Goal: Task Accomplishment & Management: Use online tool/utility

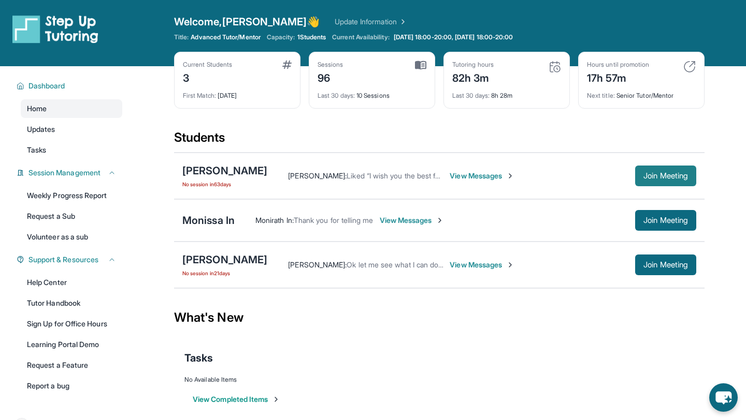
click at [671, 170] on button "Join Meeting" at bounding box center [665, 176] width 61 height 21
click at [241, 171] on div "[PERSON_NAME]" at bounding box center [224, 171] width 85 height 14
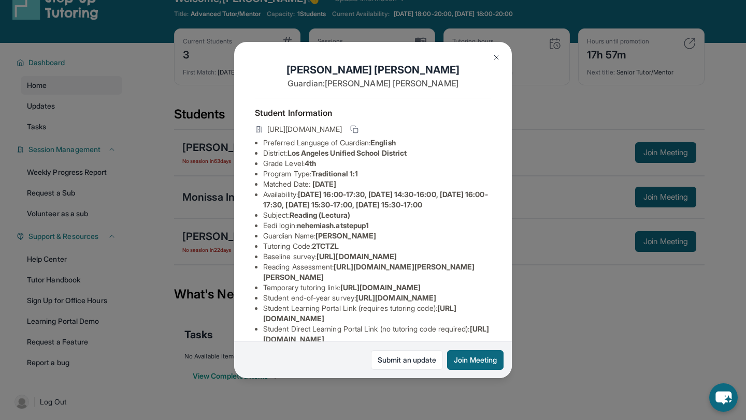
click at [495, 54] on img at bounding box center [496, 57] width 8 height 8
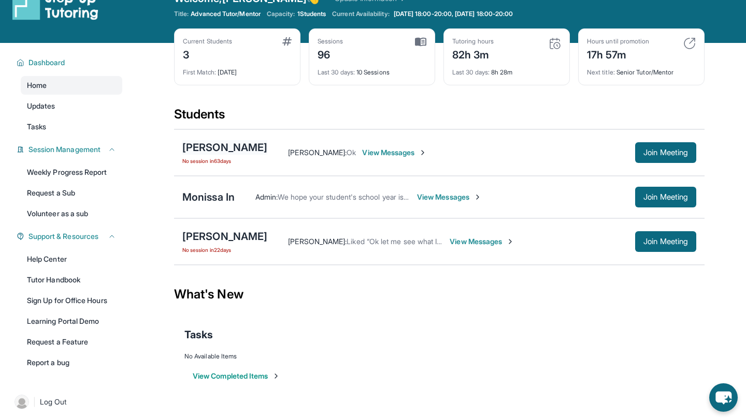
click at [210, 145] on div "[PERSON_NAME]" at bounding box center [224, 147] width 85 height 14
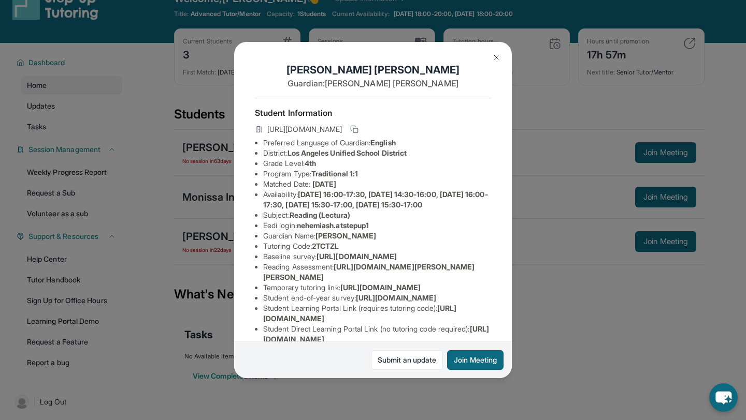
click at [490, 63] on button at bounding box center [496, 57] width 21 height 21
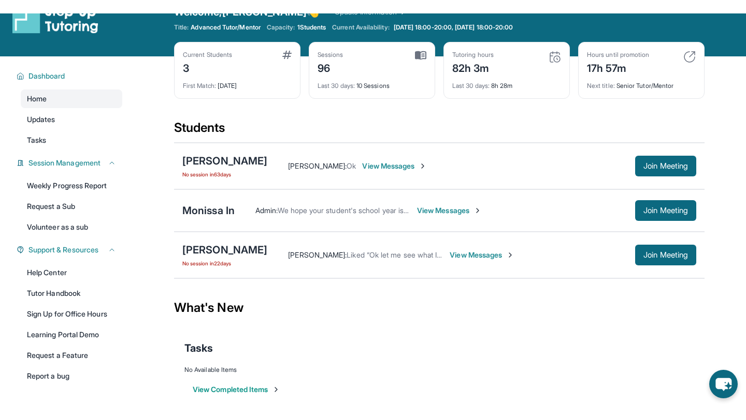
scroll to position [35, 0]
